Goal: Navigation & Orientation: Find specific page/section

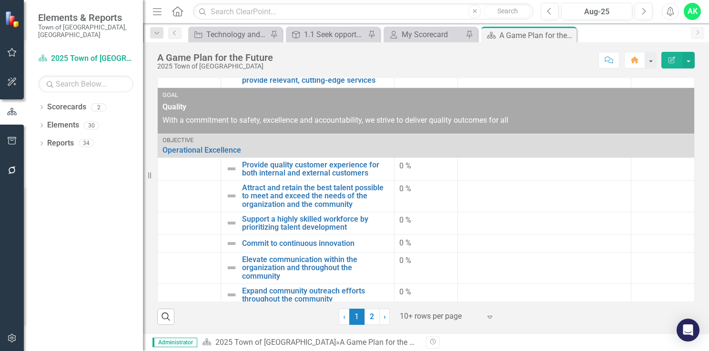
scroll to position [288, 0]
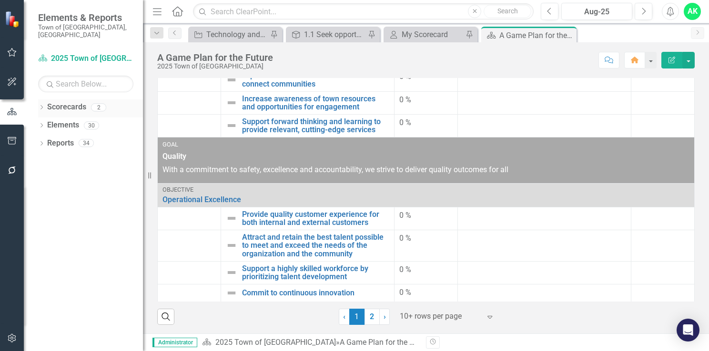
click at [44, 106] on icon "Dropdown" at bounding box center [41, 108] width 7 height 5
click at [47, 122] on icon "Dropdown" at bounding box center [46, 125] width 7 height 6
click at [84, 138] on link "Innovation and Technology Projects" at bounding box center [102, 143] width 81 height 11
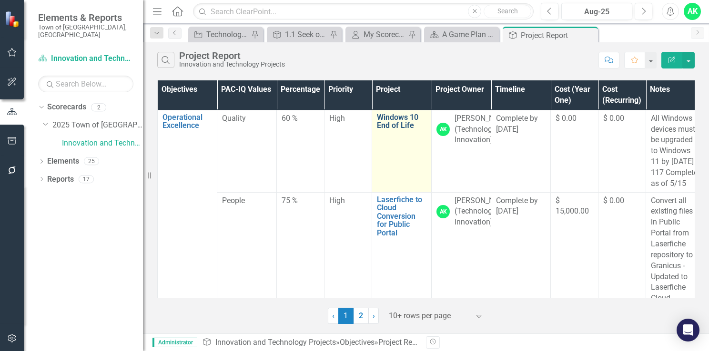
click at [400, 127] on link "Windows 10 End of Life" at bounding box center [402, 121] width 50 height 17
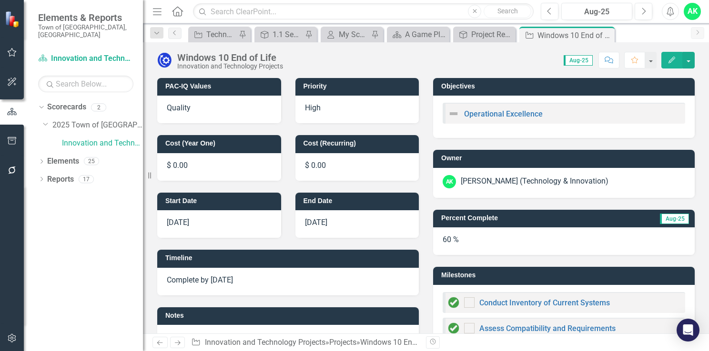
checkbox input "true"
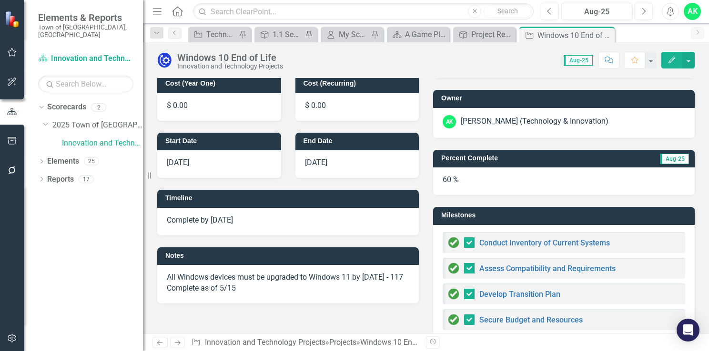
scroll to position [48, 0]
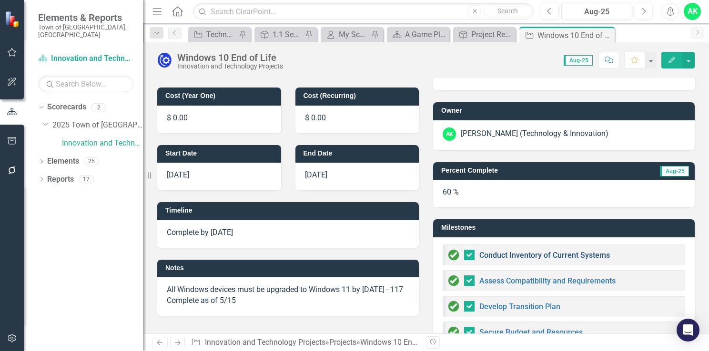
click at [549, 257] on link "Conduct Inventory of Current Systems" at bounding box center [544, 255] width 130 height 9
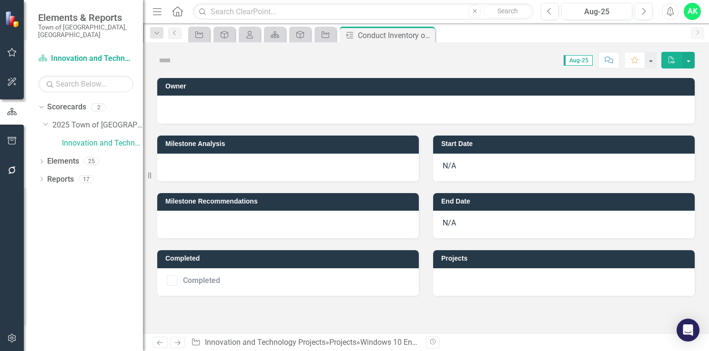
checkbox input "true"
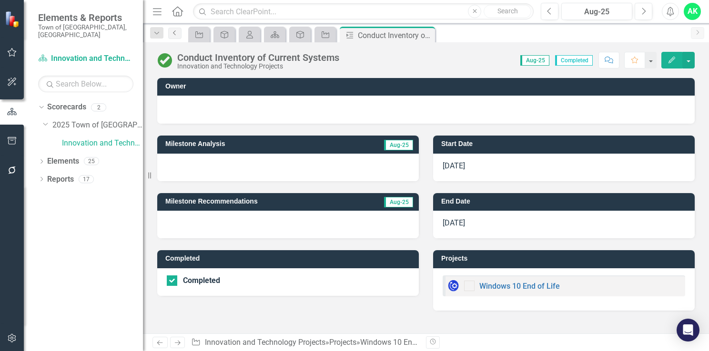
click at [172, 35] on icon "Previous" at bounding box center [175, 33] width 8 height 6
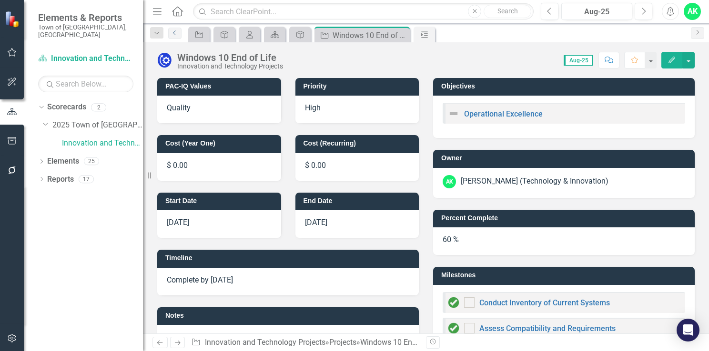
checkbox input "true"
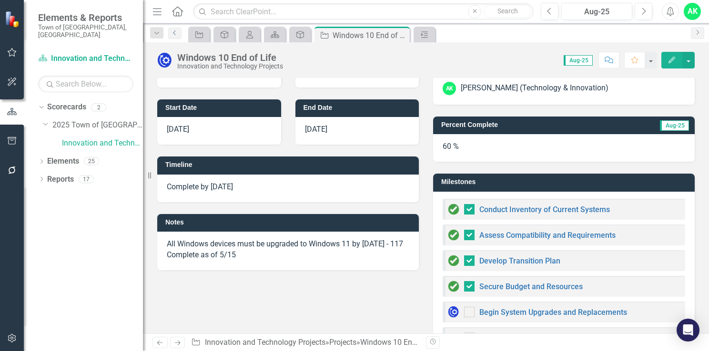
scroll to position [95, 0]
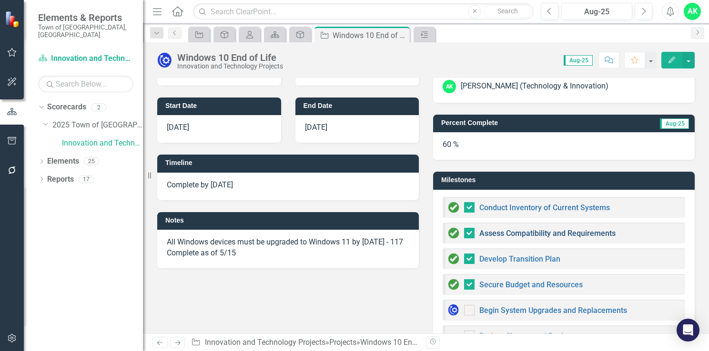
click at [505, 236] on link "Assess Compatibility and Requirements" at bounding box center [547, 233] width 136 height 9
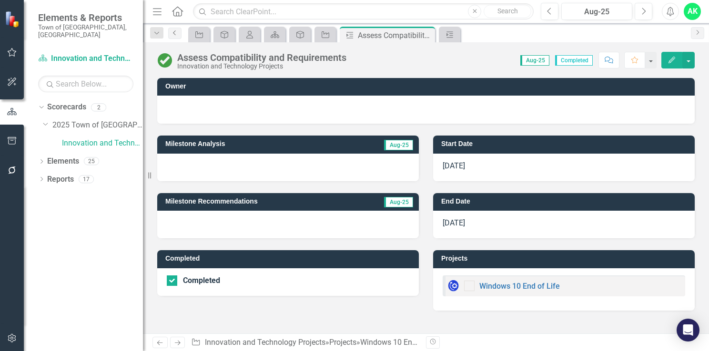
click at [176, 37] on link "Previous" at bounding box center [174, 33] width 13 height 11
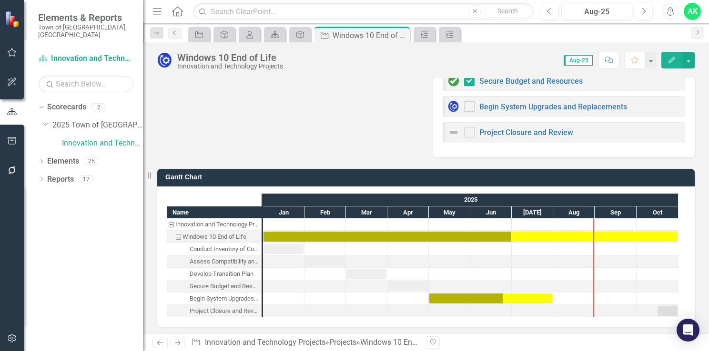
scroll to position [301, 0]
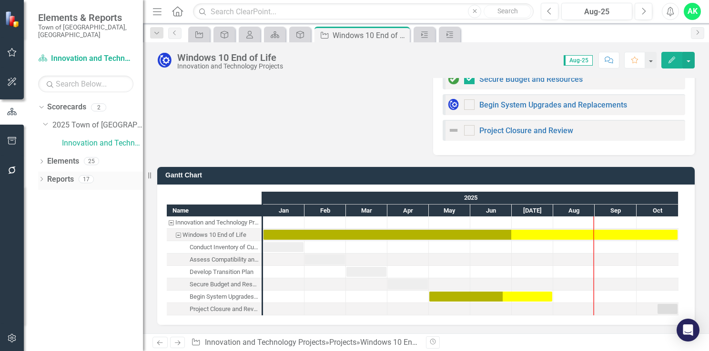
click at [45, 173] on div "Dropdown Reports 17" at bounding box center [90, 181] width 105 height 18
click at [40, 178] on icon "Dropdown" at bounding box center [41, 180] width 7 height 5
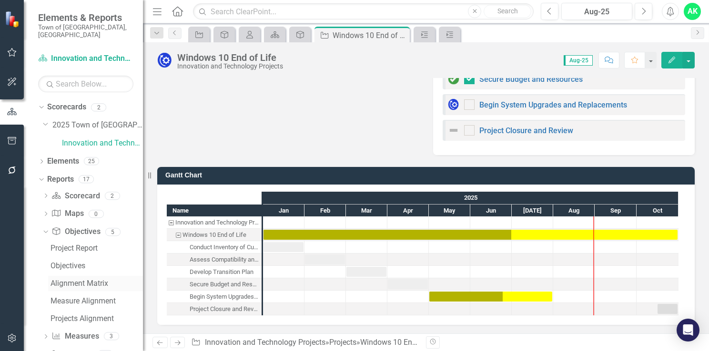
scroll to position [38, 0]
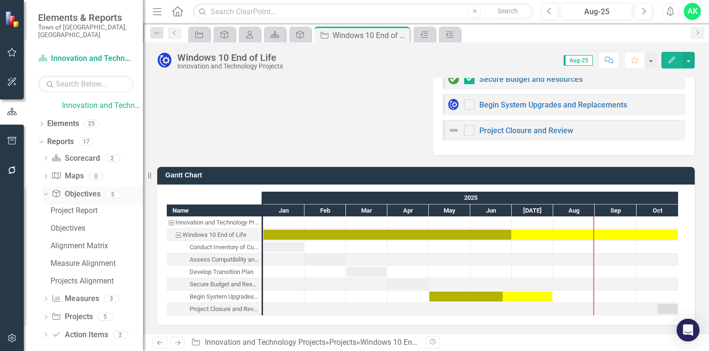
click at [46, 191] on icon "Dropdown" at bounding box center [44, 194] width 5 height 7
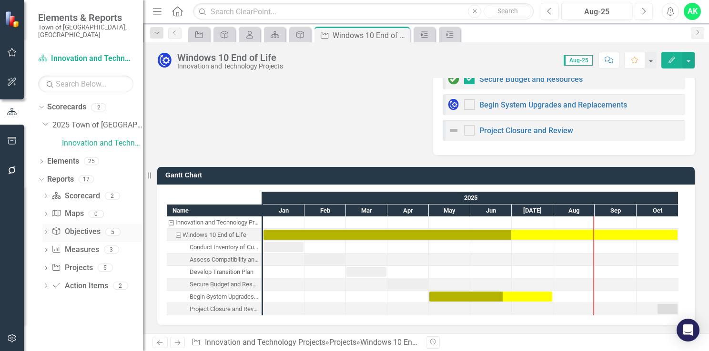
scroll to position [0, 0]
click at [44, 194] on icon "Dropdown" at bounding box center [45, 196] width 7 height 5
click at [51, 209] on div "Project Report" at bounding box center [96, 213] width 92 height 9
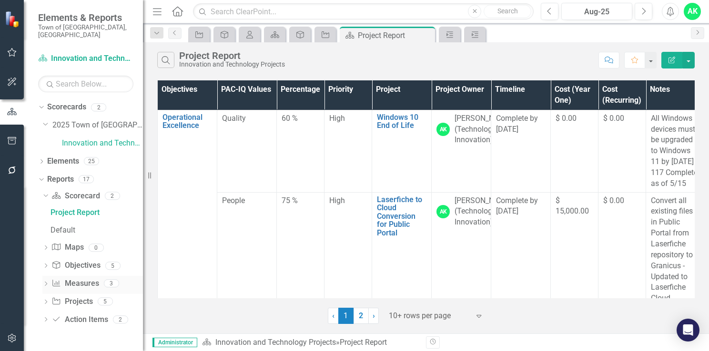
click at [46, 282] on icon "Dropdown" at bounding box center [45, 284] width 7 height 5
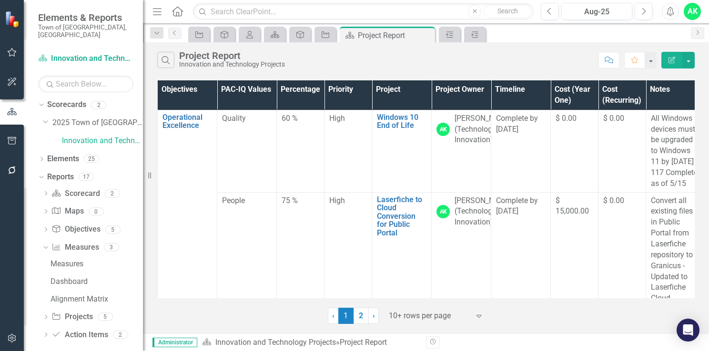
drag, startPoint x: 47, startPoint y: 309, endPoint x: 56, endPoint y: 300, distance: 12.1
click at [47, 316] on icon "Dropdown" at bounding box center [45, 318] width 7 height 5
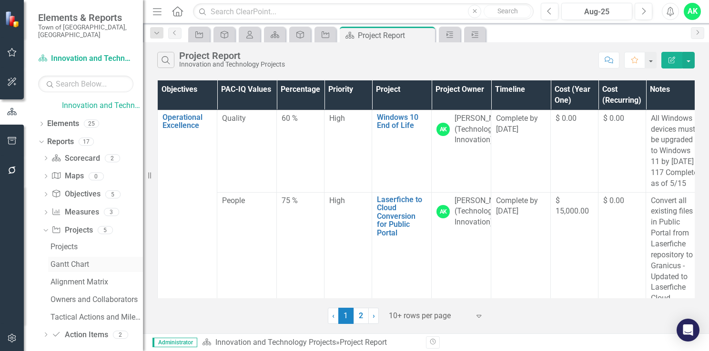
click at [71, 260] on div "Gantt Chart" at bounding box center [96, 264] width 92 height 9
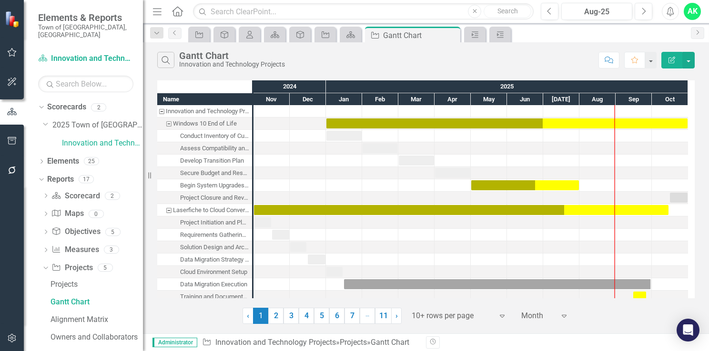
click at [168, 123] on div "Windows 10 End of Life" at bounding box center [168, 124] width 9 height 12
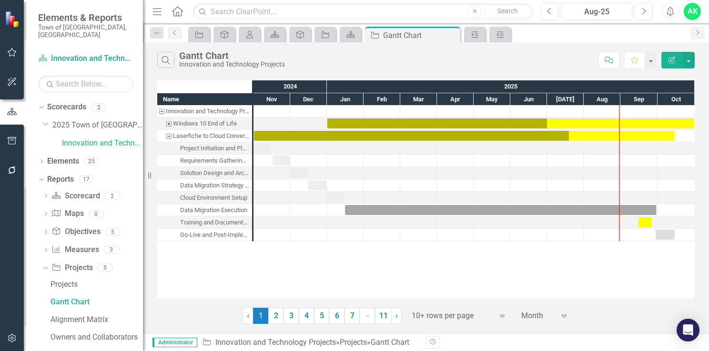
click at [170, 136] on div "Laserfiche to Cloud Conversion for Public Portal" at bounding box center [168, 136] width 9 height 12
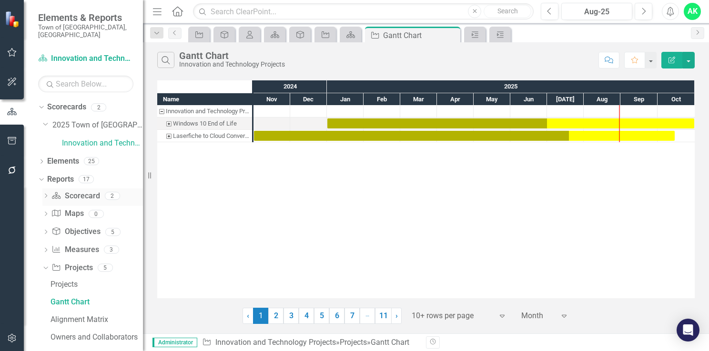
click at [47, 194] on icon "Dropdown" at bounding box center [45, 196] width 7 height 5
click at [89, 138] on link "Innovation and Technology Projects" at bounding box center [102, 143] width 81 height 11
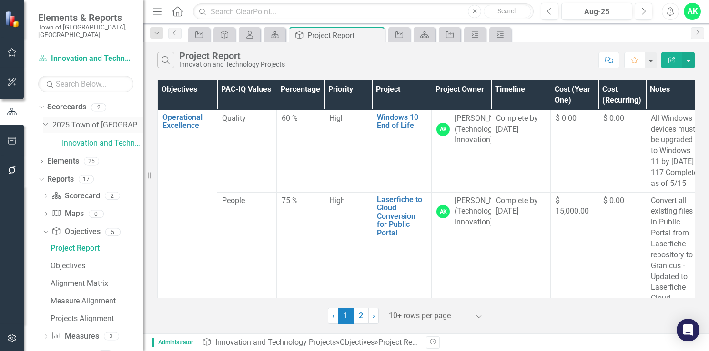
drag, startPoint x: 107, startPoint y: 115, endPoint x: 114, endPoint y: 120, distance: 7.9
click at [107, 120] on link "2025 Town of [GEOGRAPHIC_DATA]" at bounding box center [97, 125] width 90 height 11
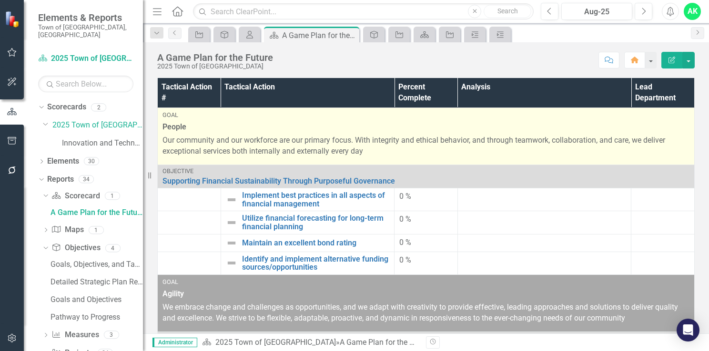
drag, startPoint x: 562, startPoint y: 158, endPoint x: 370, endPoint y: 150, distance: 192.1
click at [562, 159] on td "Goal People Our community and our workforce are our primary focus. With integri…" at bounding box center [426, 136] width 537 height 57
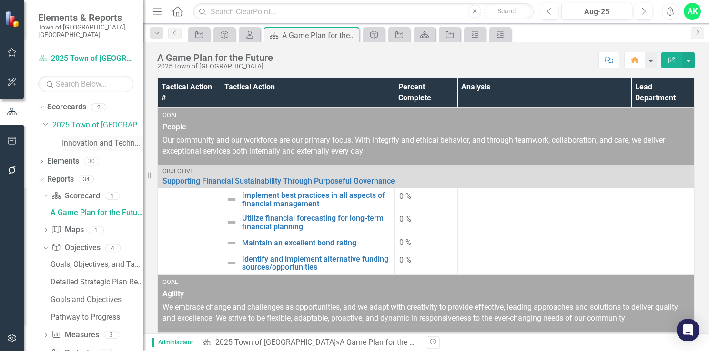
click at [99, 138] on link "Innovation and Technology Projects" at bounding box center [102, 143] width 81 height 11
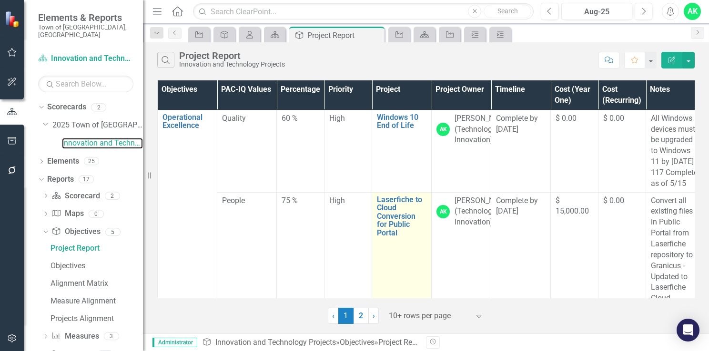
scroll to position [95, 0]
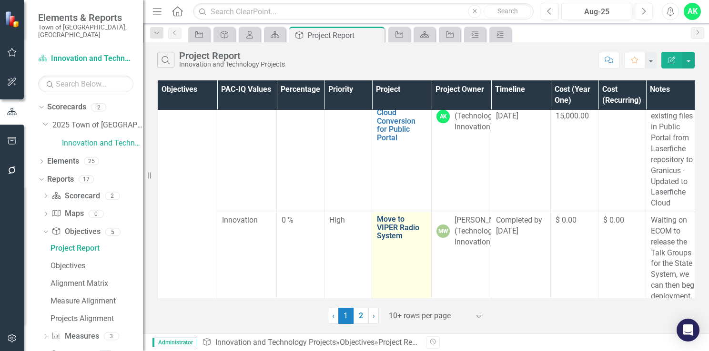
click at [390, 240] on link "Move to VIPER Radio System" at bounding box center [402, 227] width 50 height 25
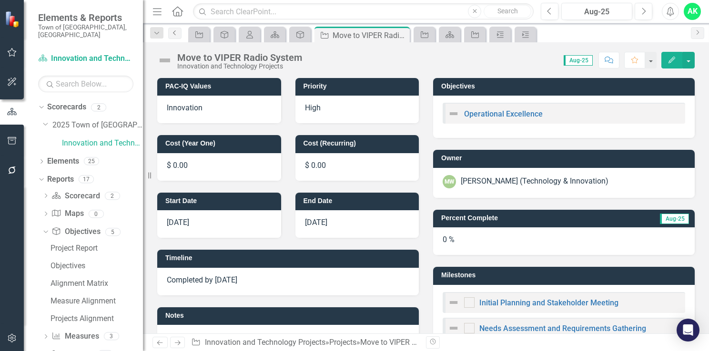
click at [174, 32] on icon "Previous" at bounding box center [175, 33] width 8 height 6
